Goal: Task Accomplishment & Management: Use online tool/utility

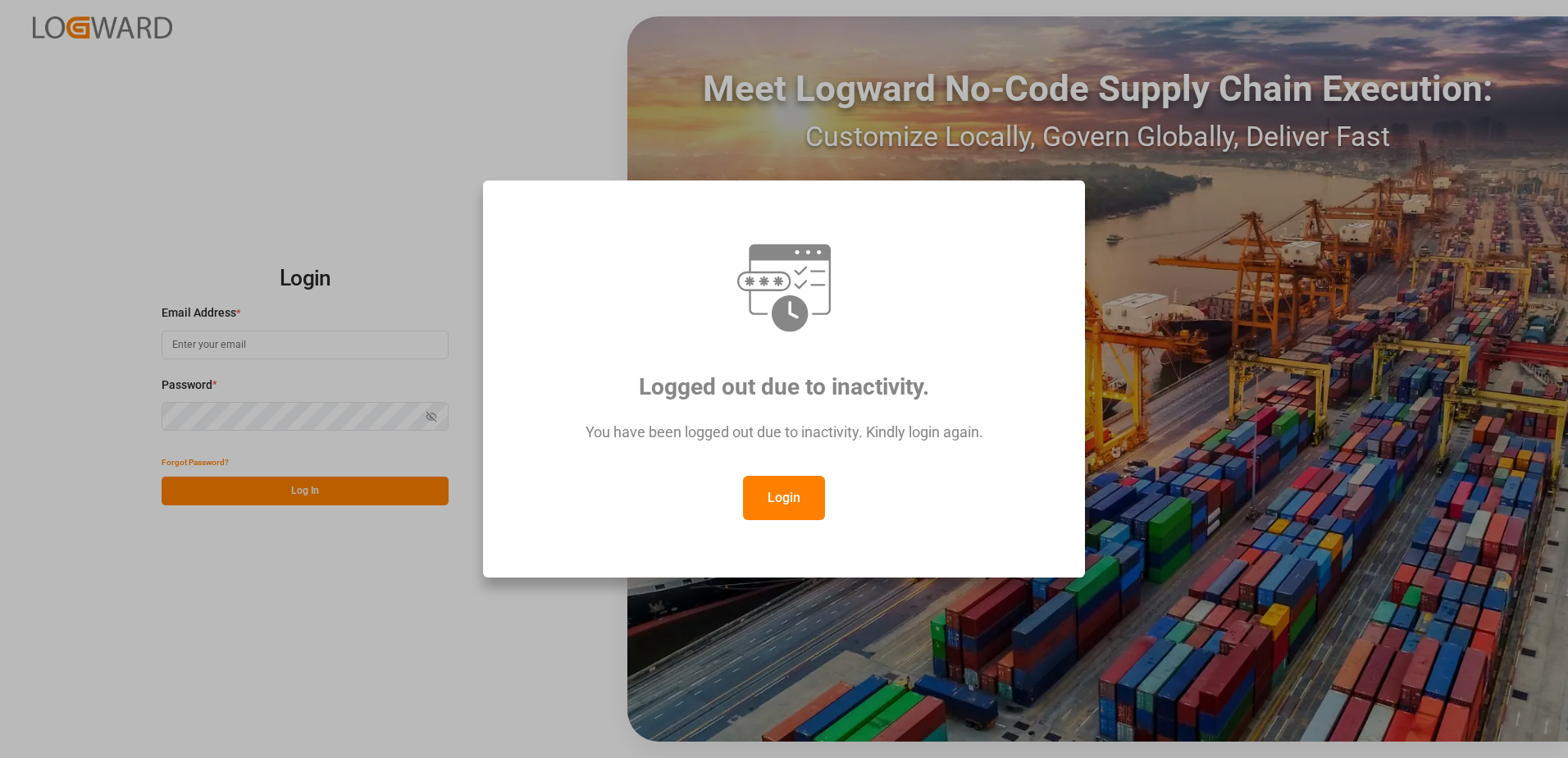
type input "[PERSON_NAME][EMAIL_ADDRESS][PERSON_NAME][DOMAIN_NAME]"
click at [797, 504] on button "Login" at bounding box center [784, 498] width 82 height 44
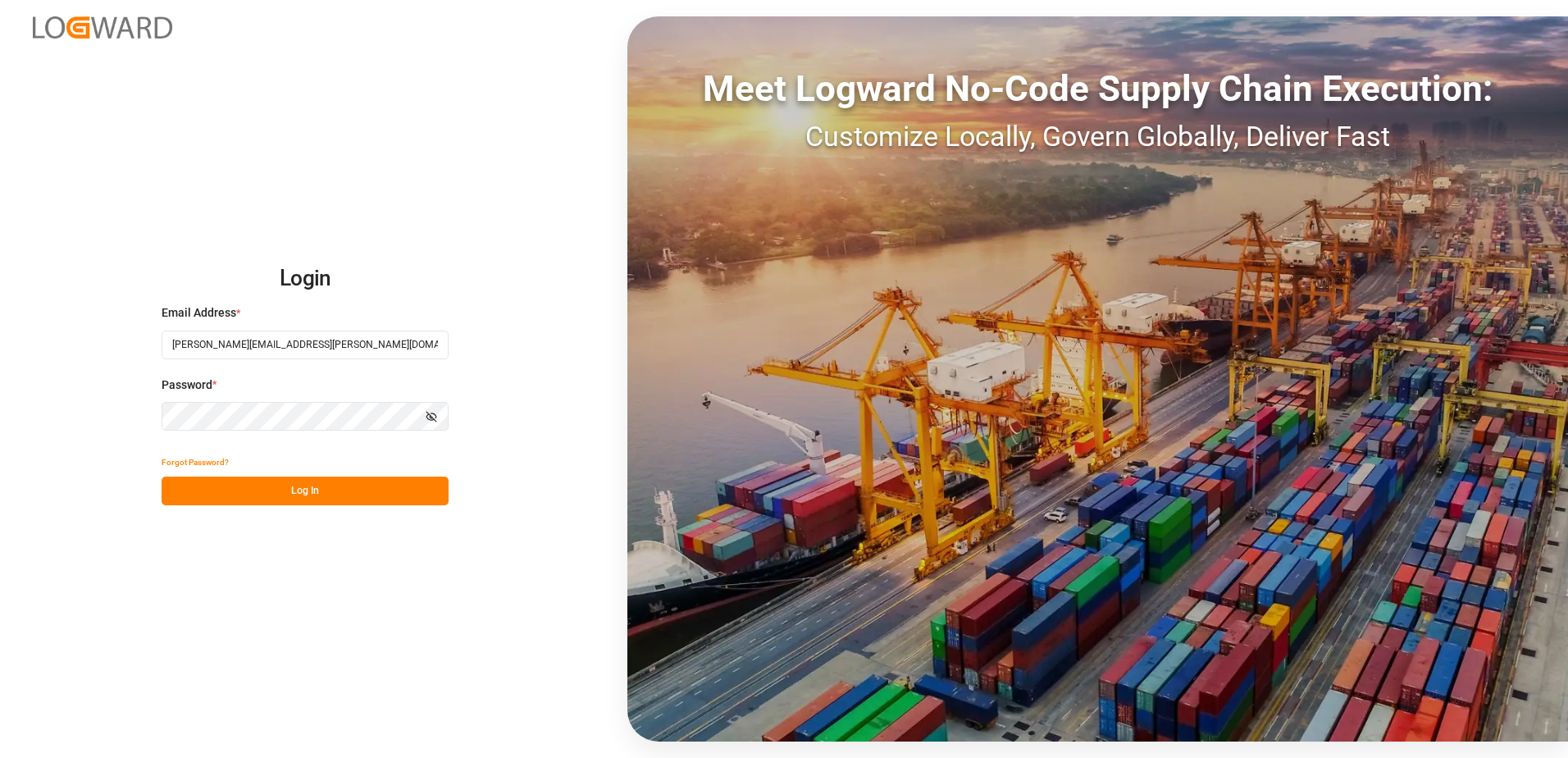
click at [384, 494] on button "Log In" at bounding box center [305, 491] width 287 height 29
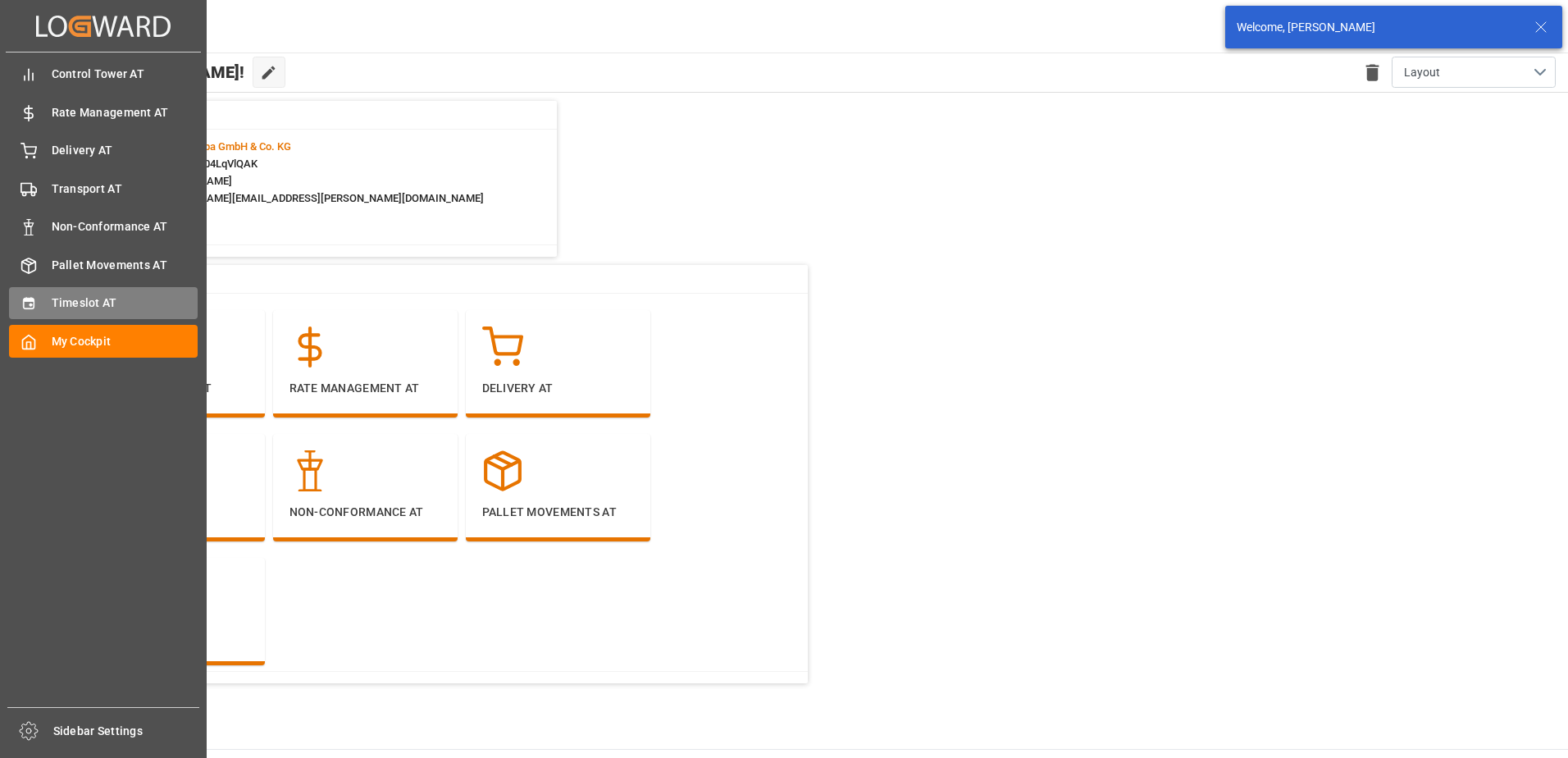
click at [37, 302] on div "Timeslot AT Timeslot AT" at bounding box center [103, 303] width 189 height 32
